Goal: Navigation & Orientation: Go to known website

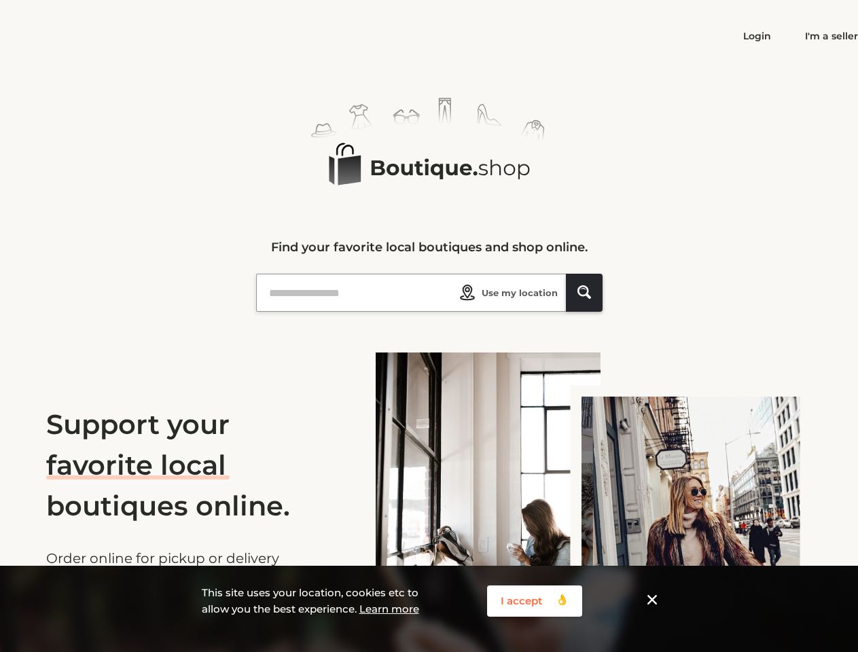
click at [429, 326] on div "Logo Created with Sketch. Find your favorite local boutiques and shop online." at bounding box center [429, 215] width 346 height 235
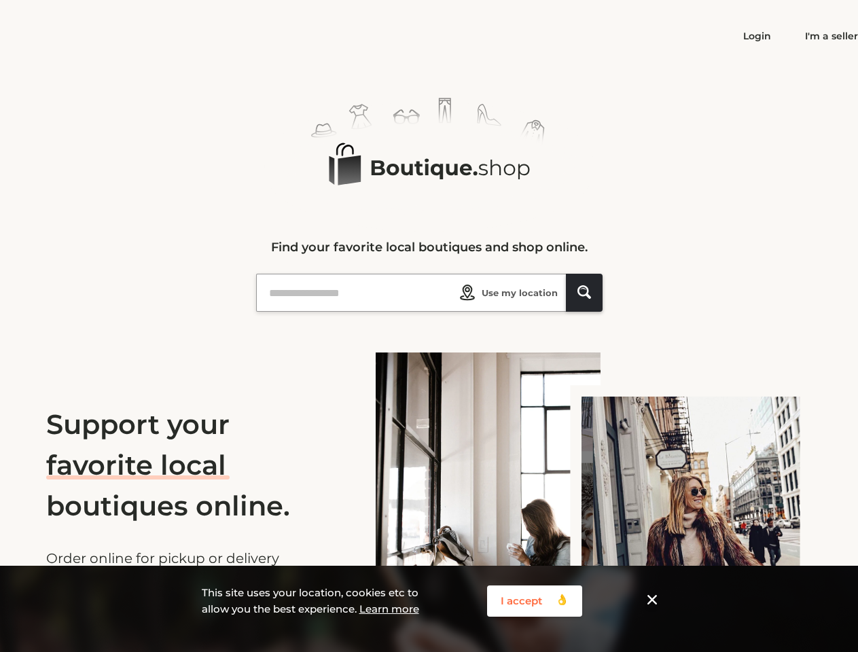
click at [505, 293] on span "Use my location" at bounding box center [519, 293] width 76 height 14
click at [584, 293] on icon "Shape_1 Created with Sketch." at bounding box center [584, 292] width 14 height 14
click at [534, 601] on button "I accept 👌 Created with Sketch. 👌" at bounding box center [534, 600] width 95 height 31
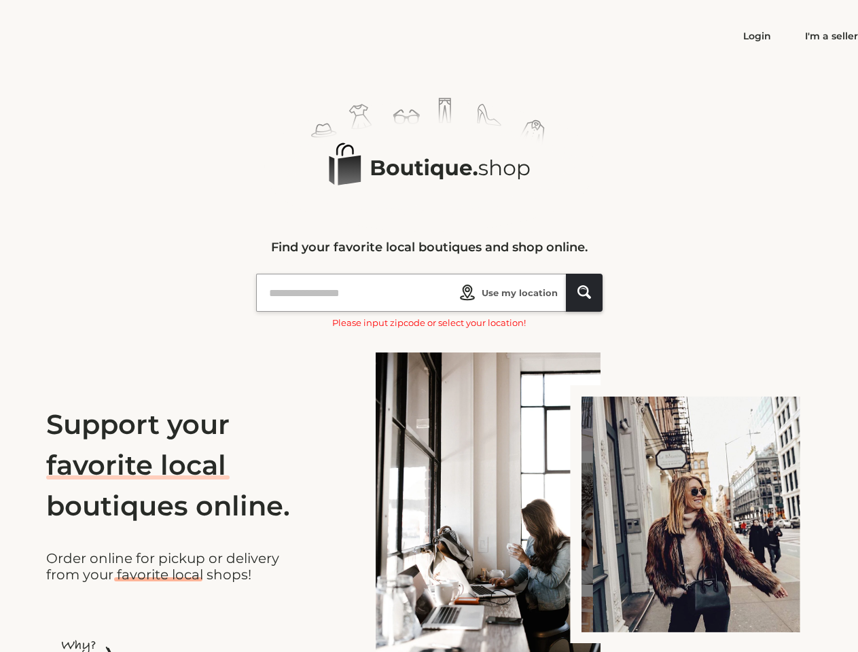
click at [652, 601] on img at bounding box center [594, 520] width 437 height 337
